Goal: Information Seeking & Learning: Learn about a topic

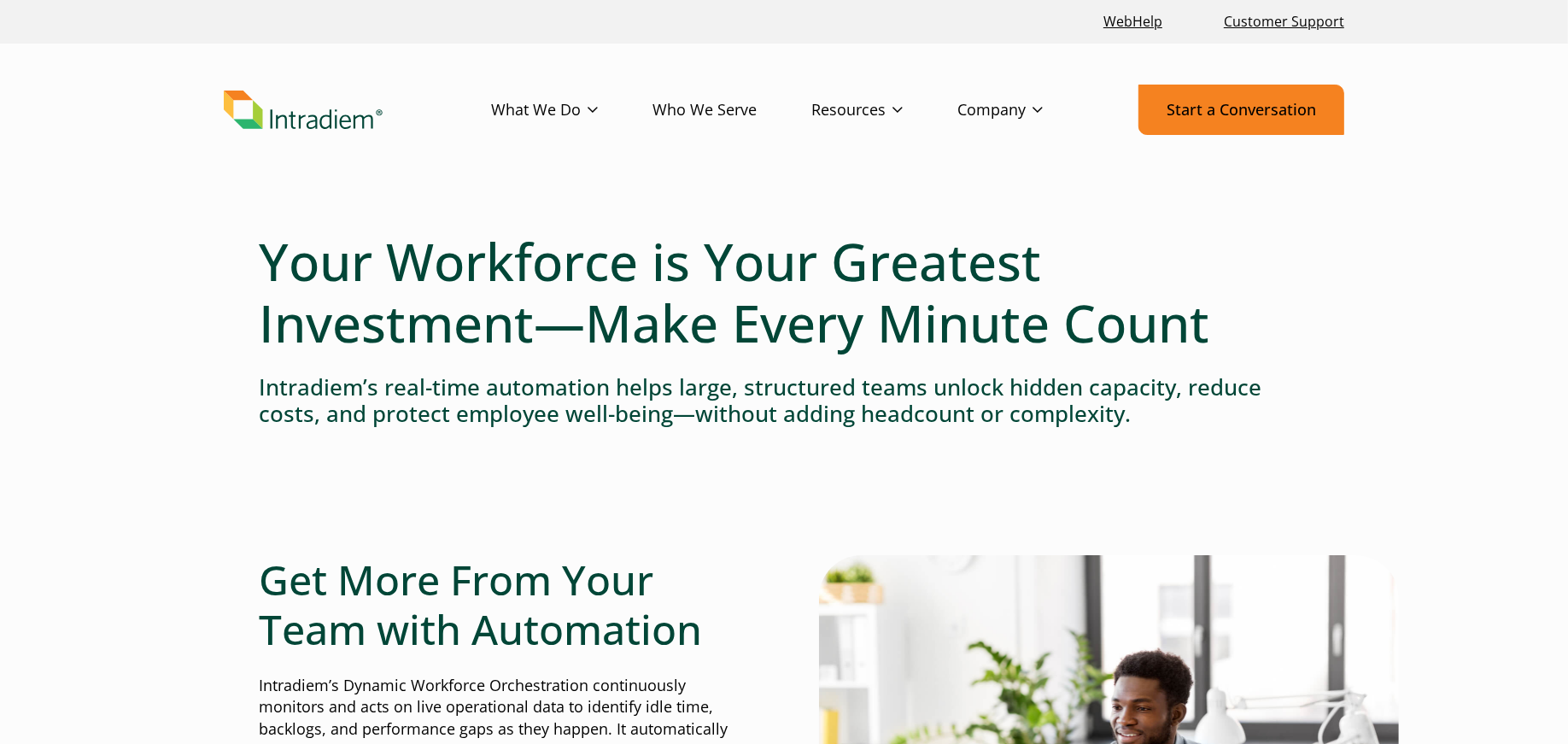
click at [1244, 119] on link "Start a Conversation" at bounding box center [1242, 110] width 206 height 50
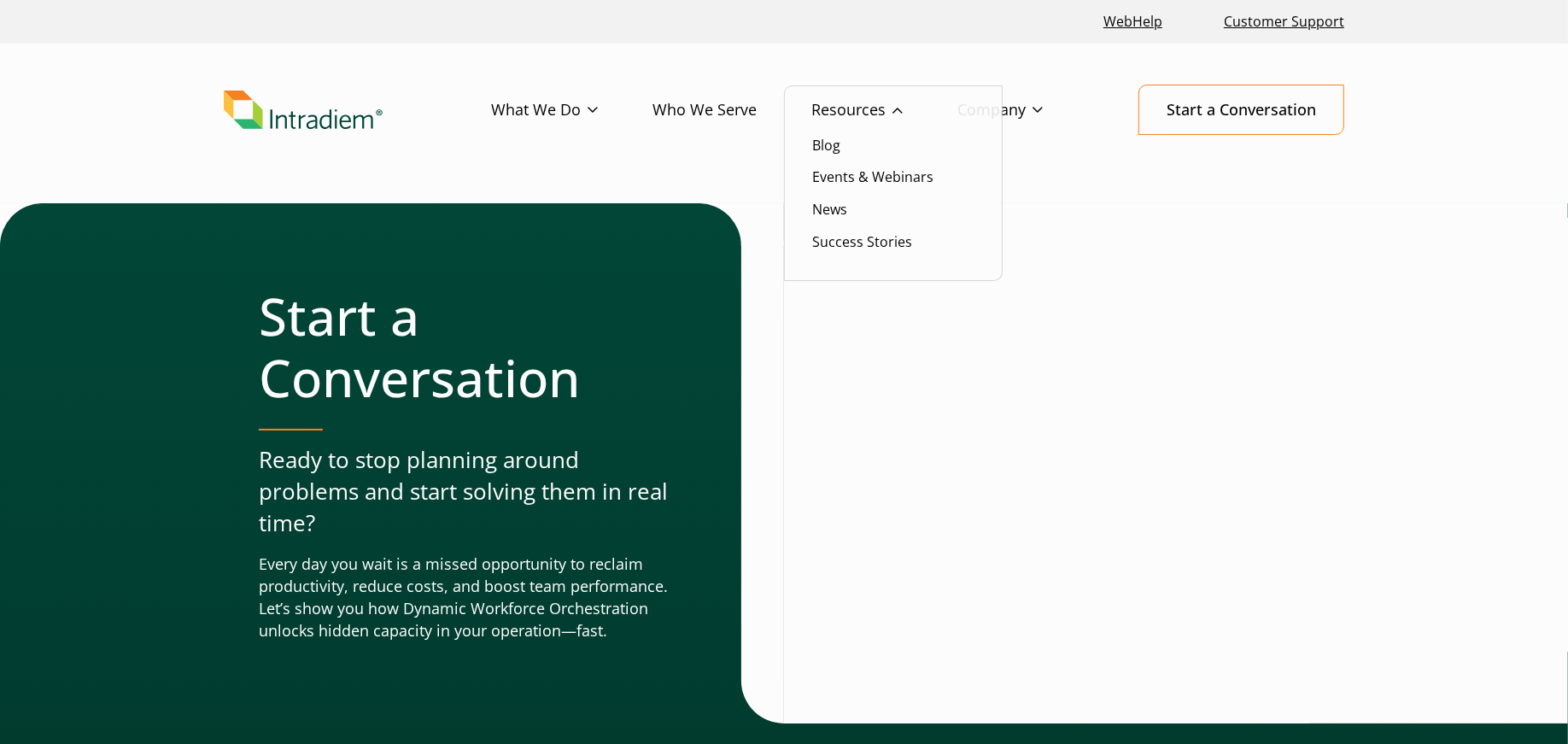
click at [858, 113] on link "Resources" at bounding box center [885, 110] width 146 height 50
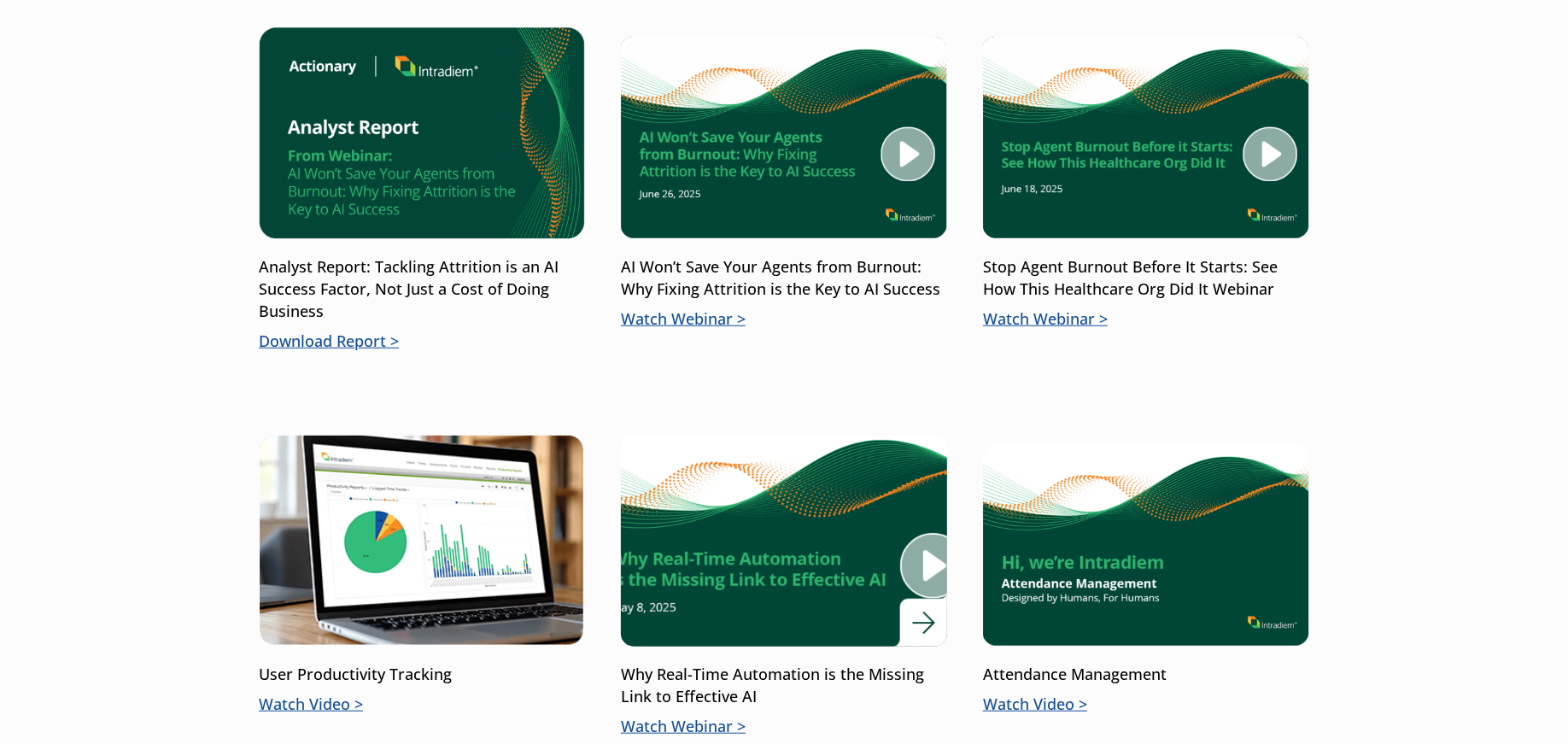
scroll to position [1209, 0]
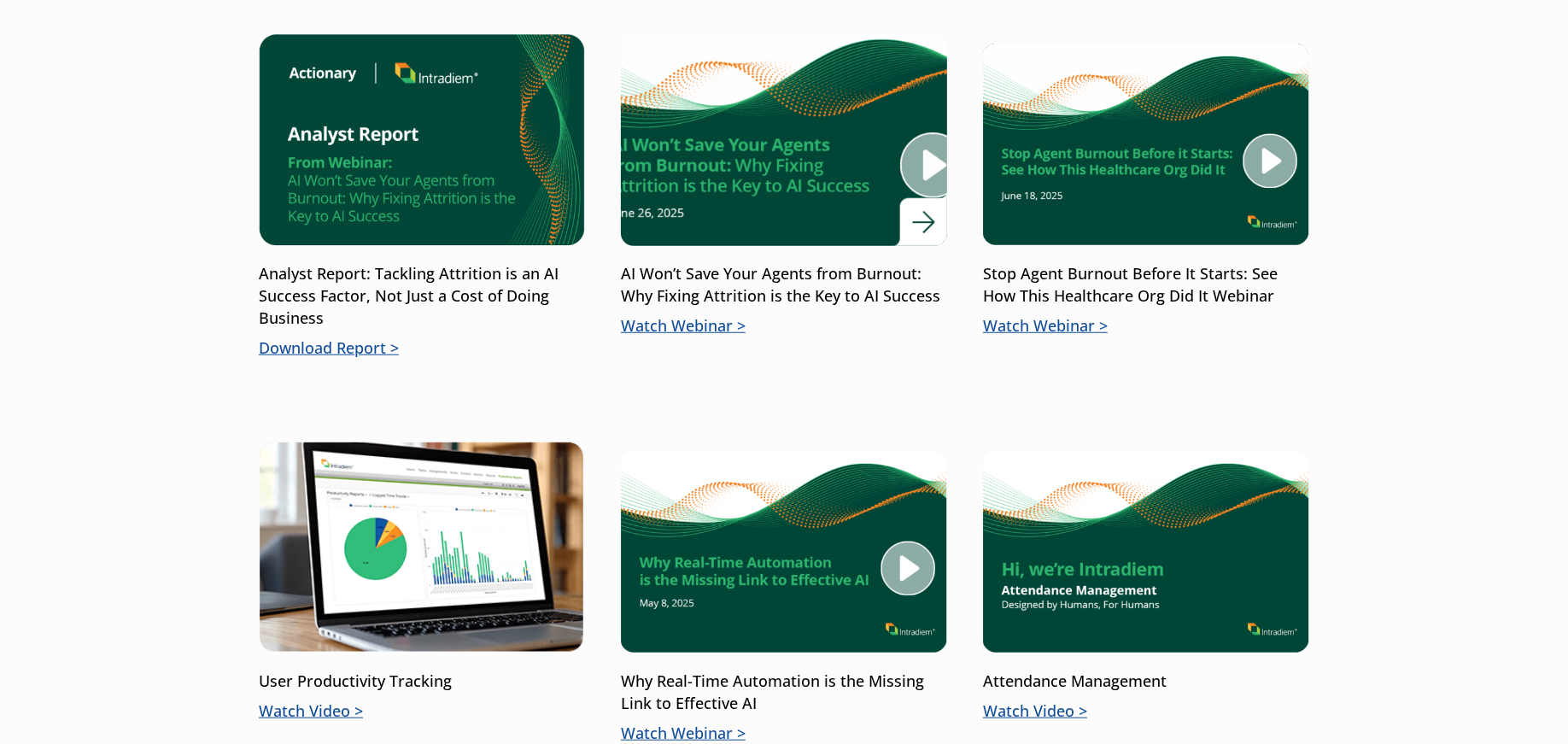
click at [733, 149] on img at bounding box center [784, 140] width 391 height 255
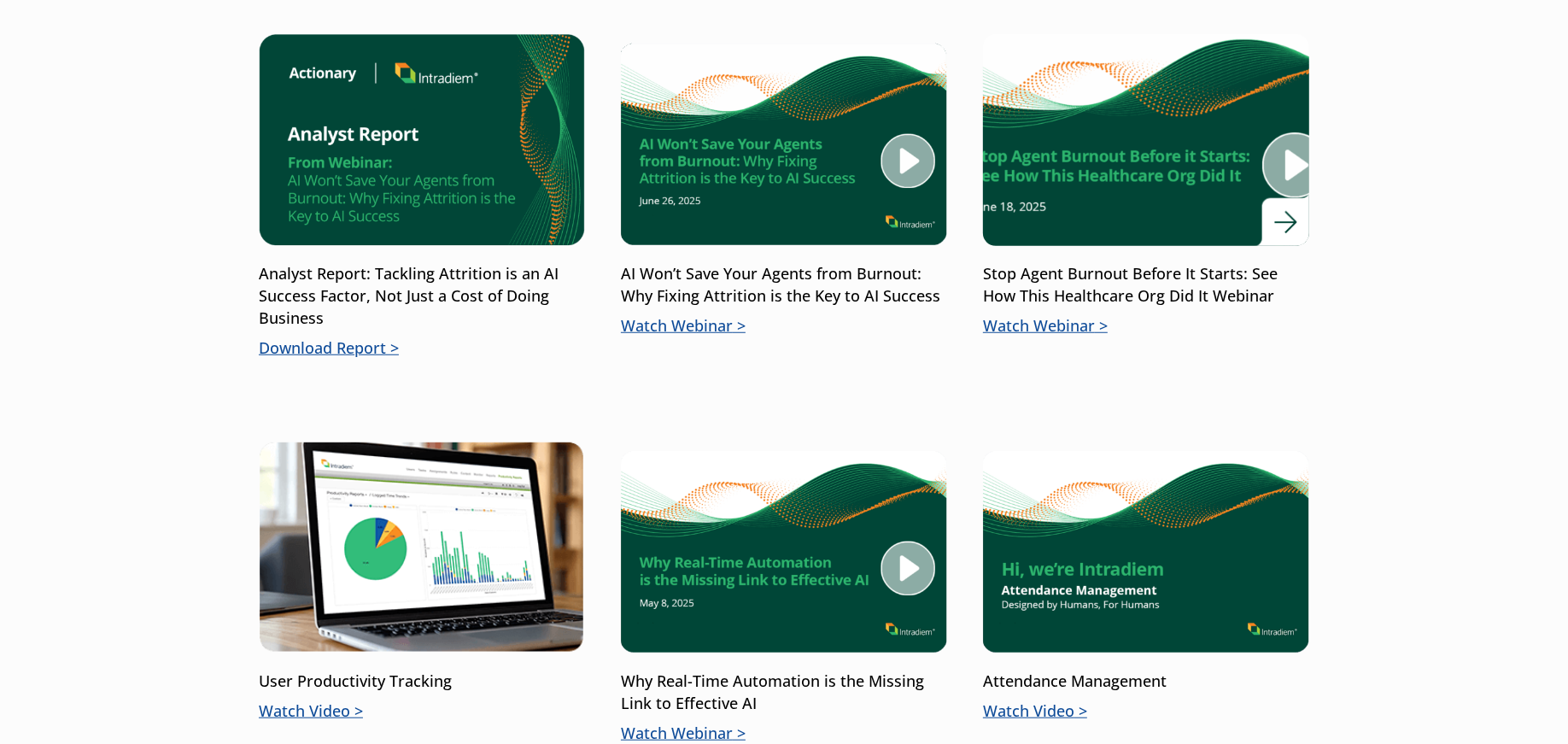
click at [1103, 167] on img at bounding box center [1146, 140] width 391 height 255
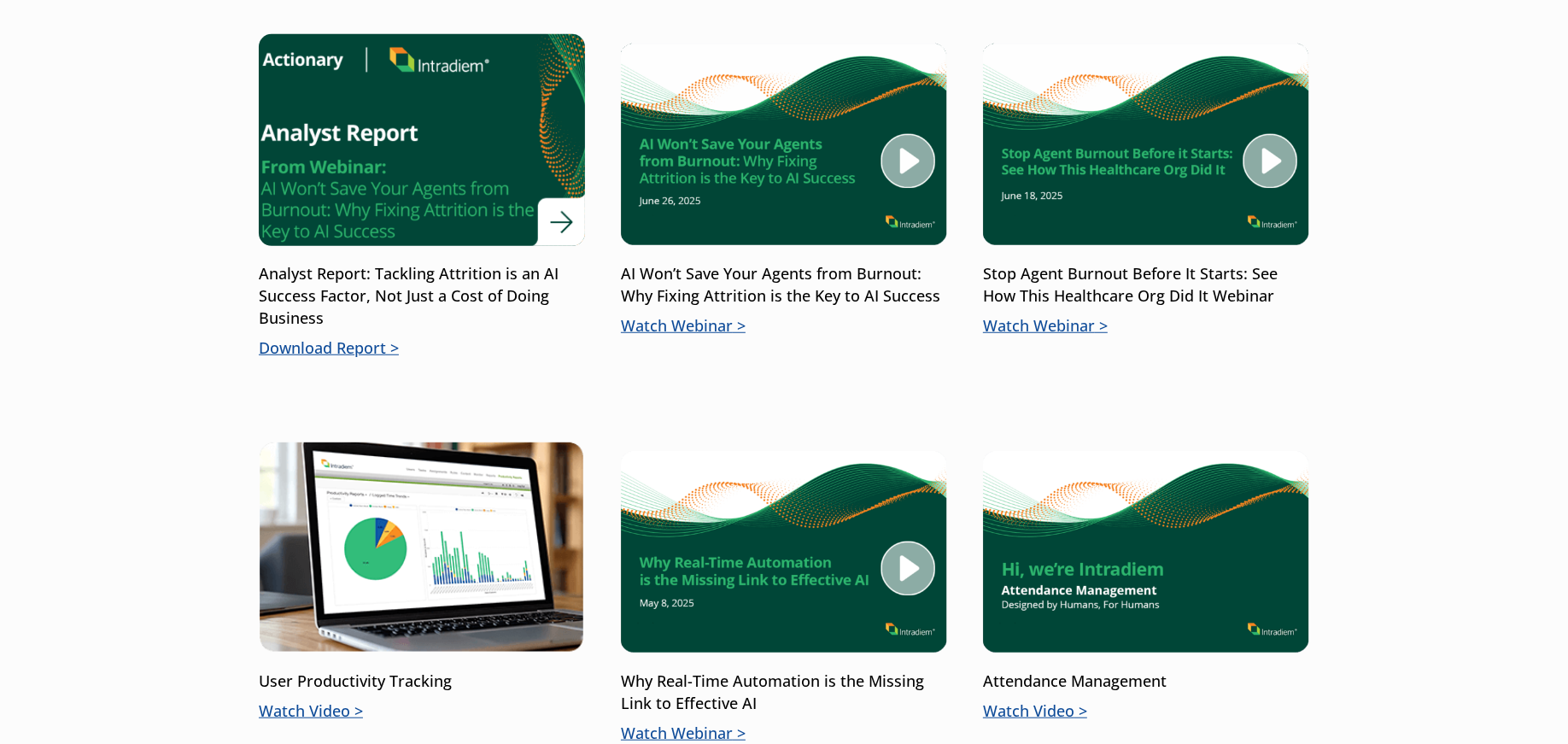
click at [411, 148] on img at bounding box center [421, 140] width 391 height 255
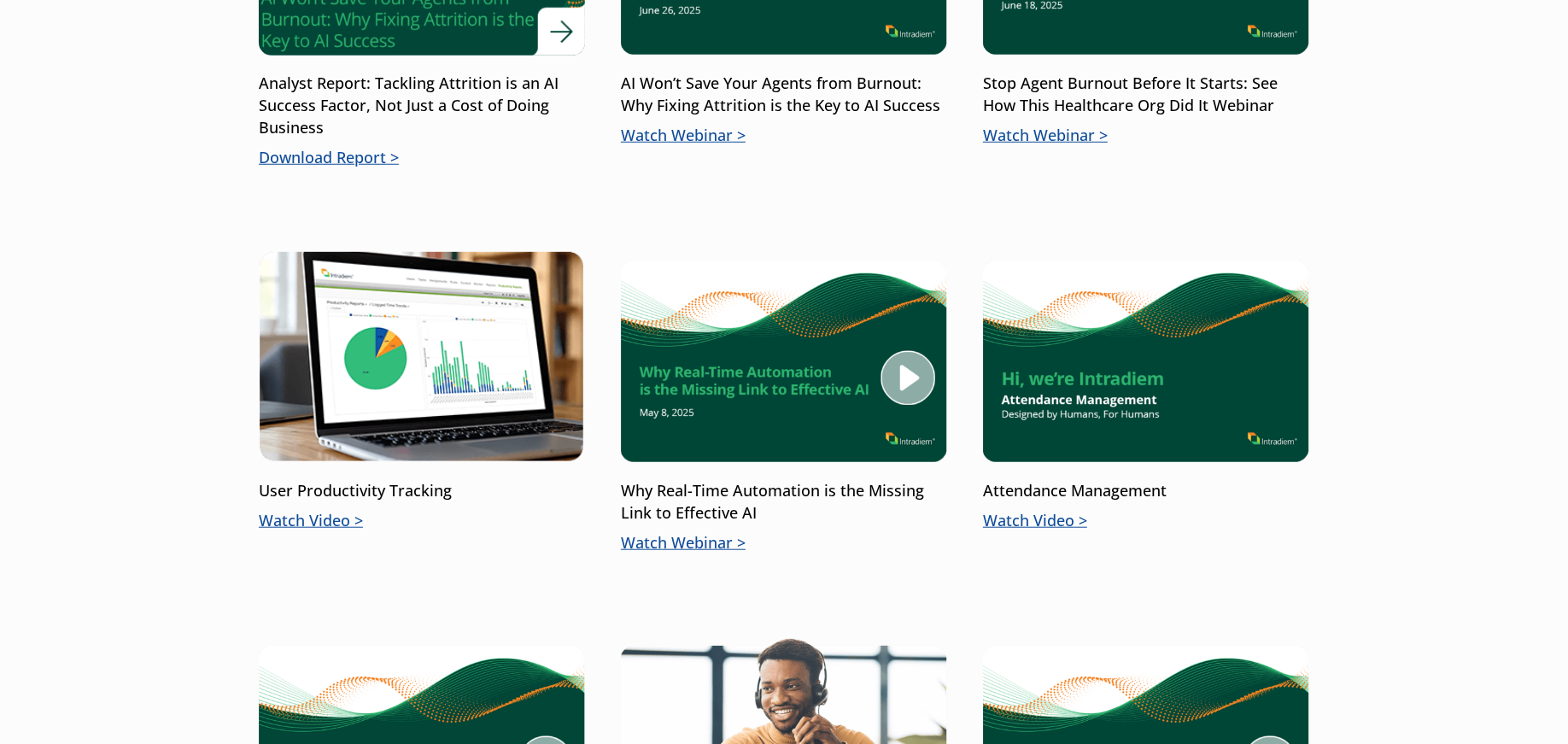
scroll to position [1474, 0]
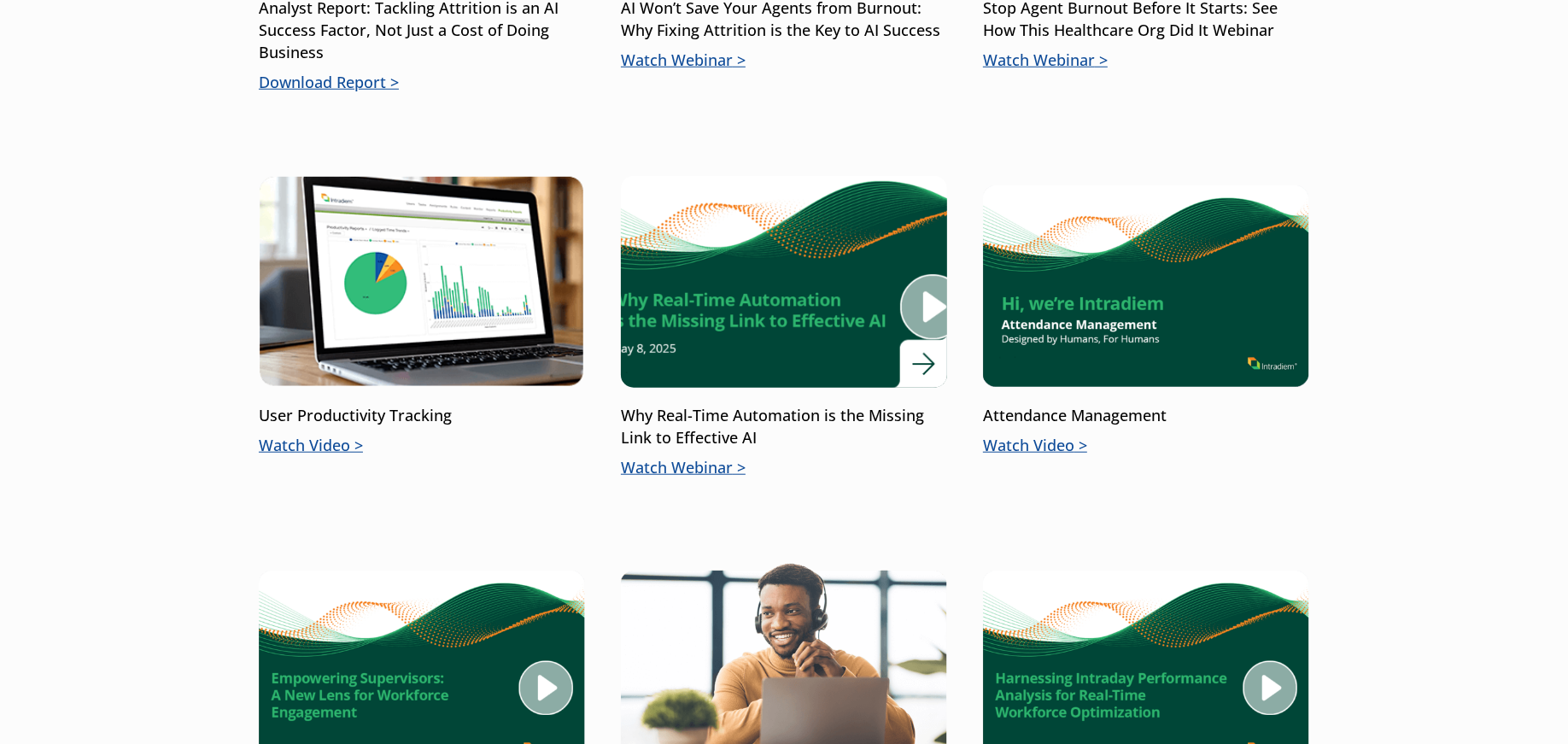
click at [728, 319] on img at bounding box center [784, 282] width 391 height 255
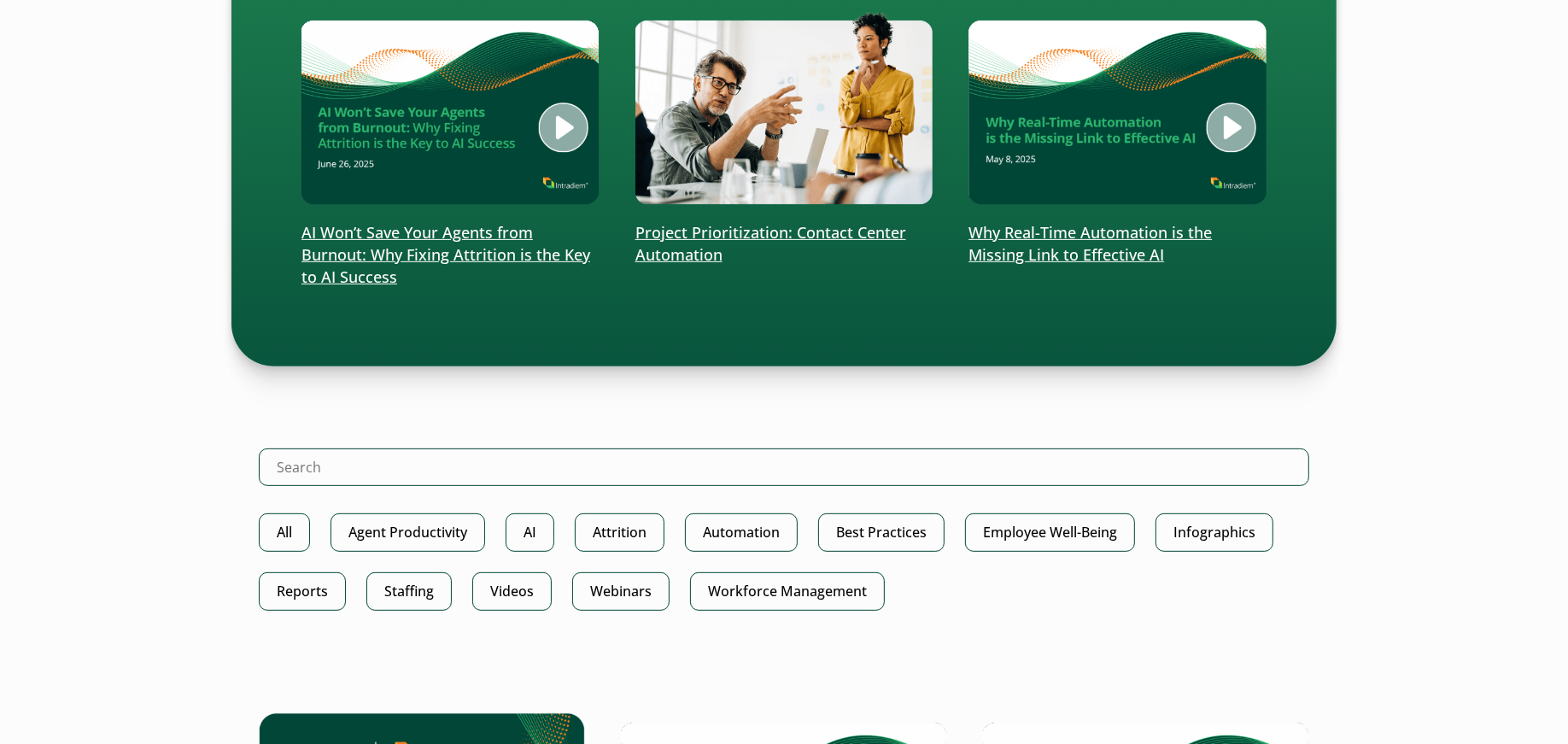
scroll to position [488, 0]
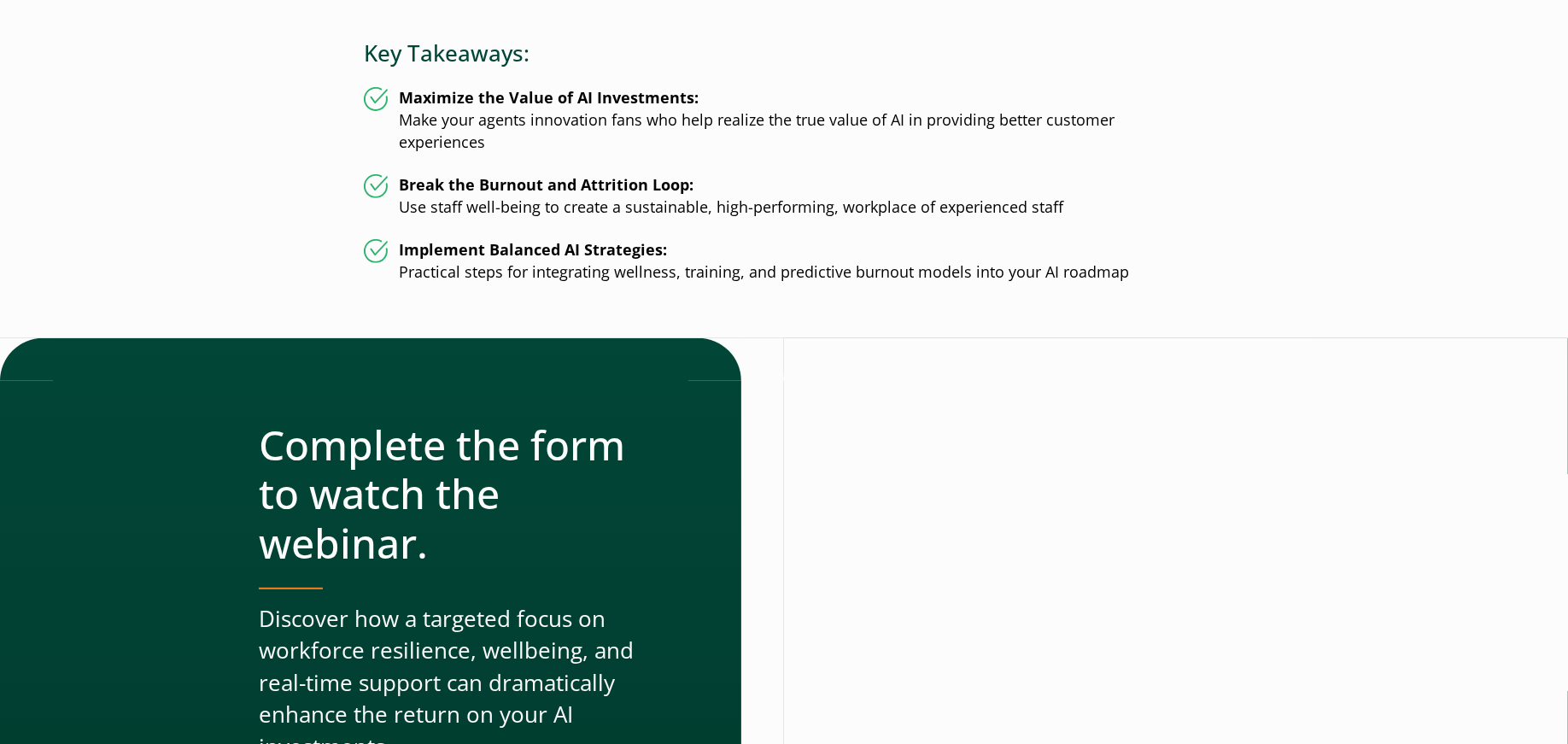
scroll to position [569, 0]
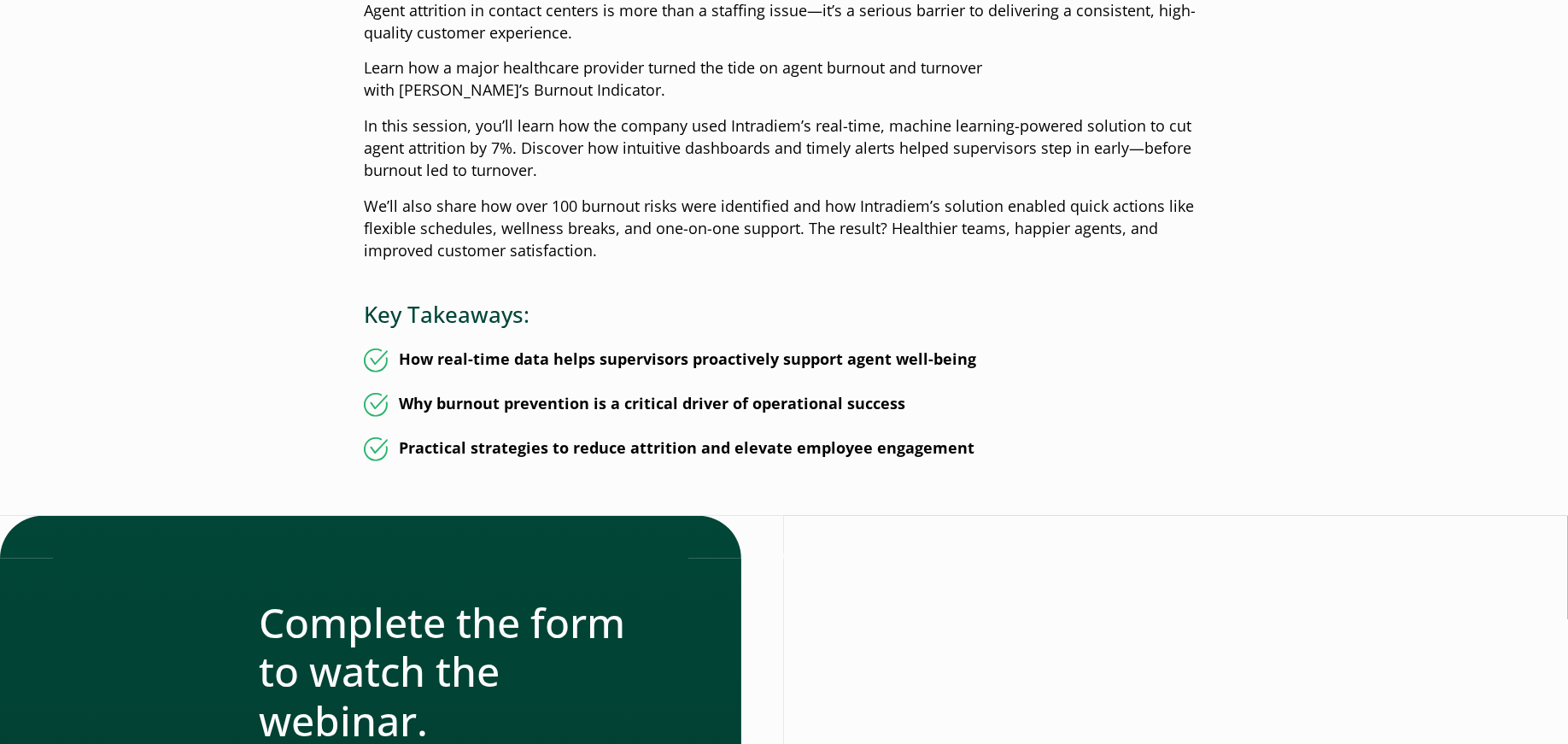
scroll to position [467, 0]
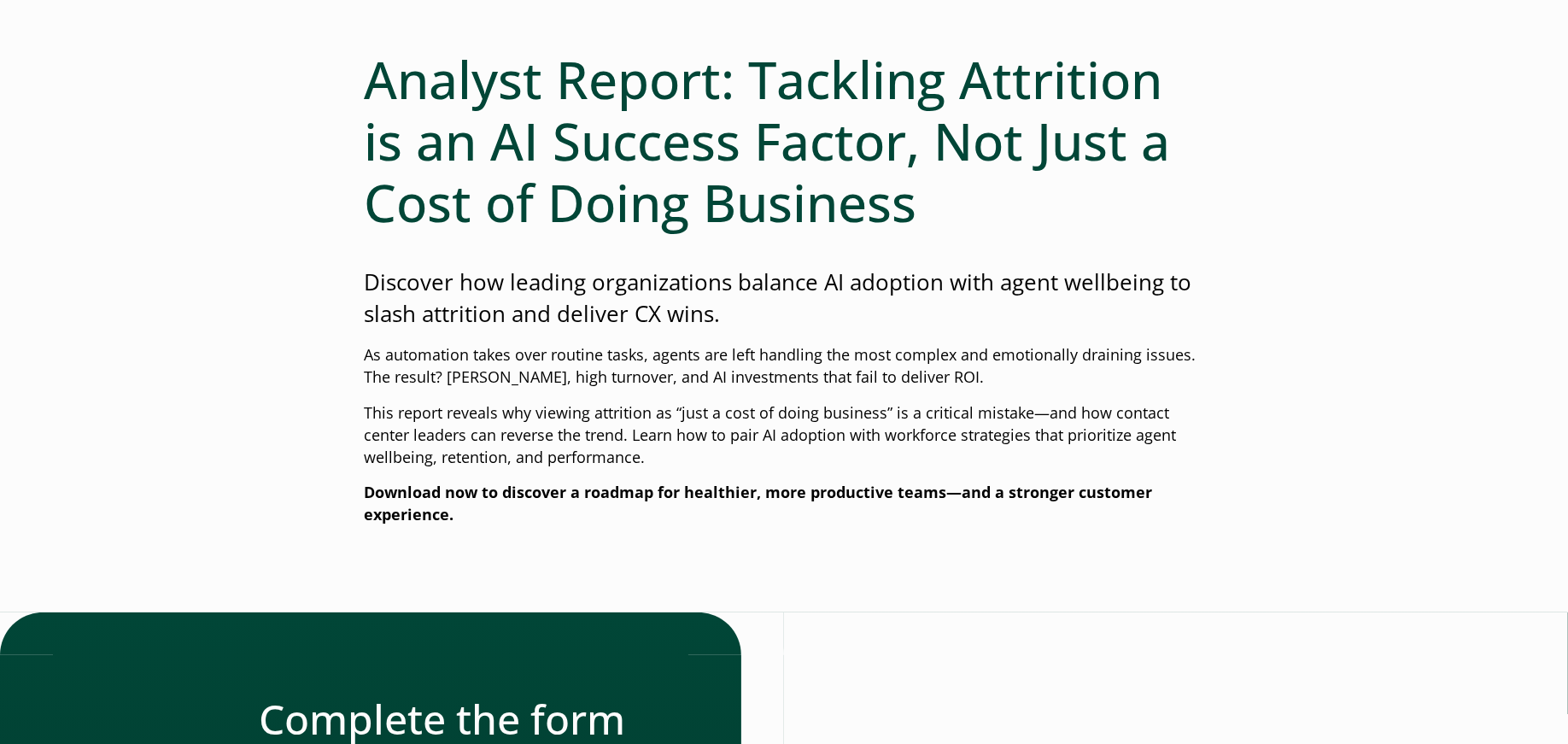
scroll to position [168, 0]
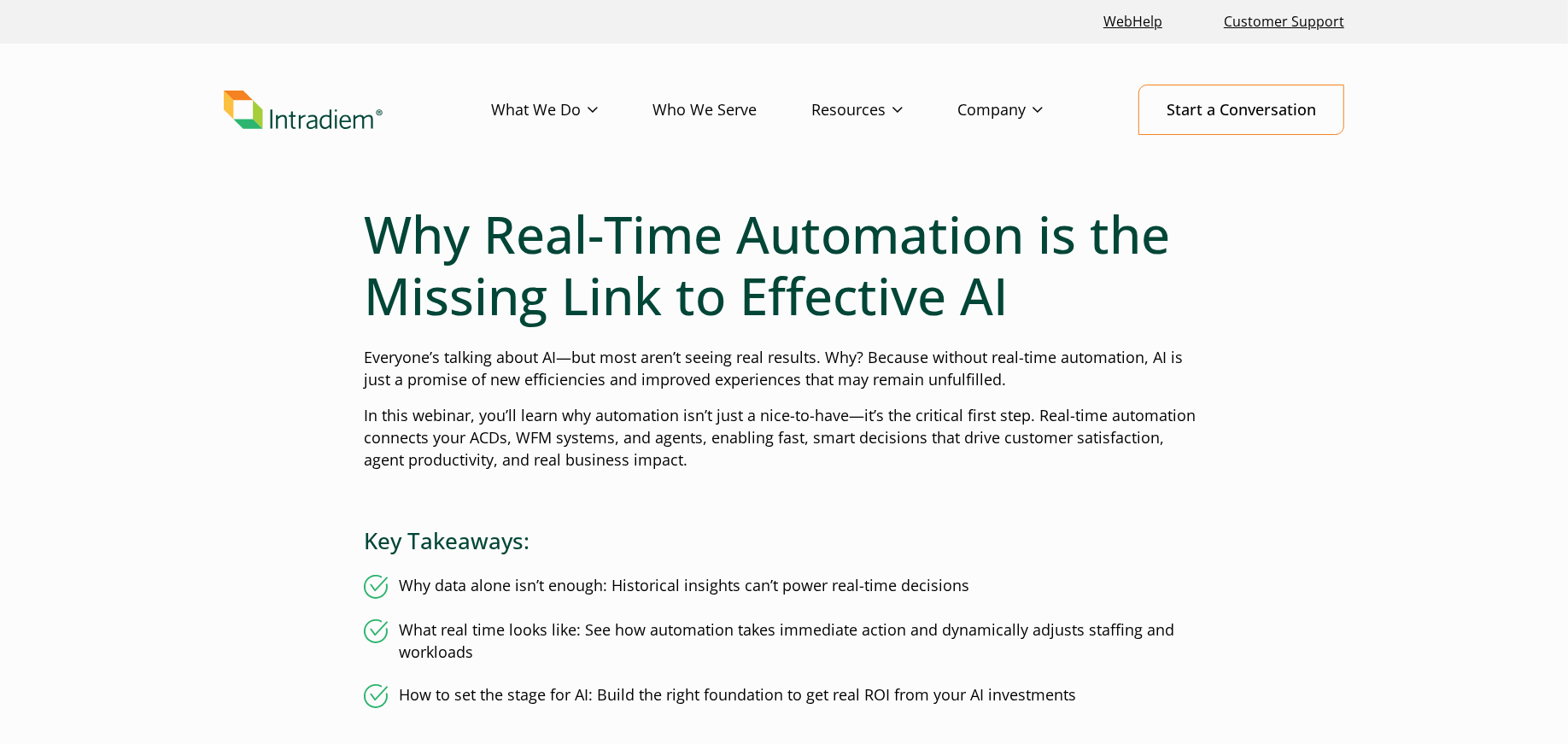
scroll to position [3, 0]
